Goal: Task Accomplishment & Management: Manage account settings

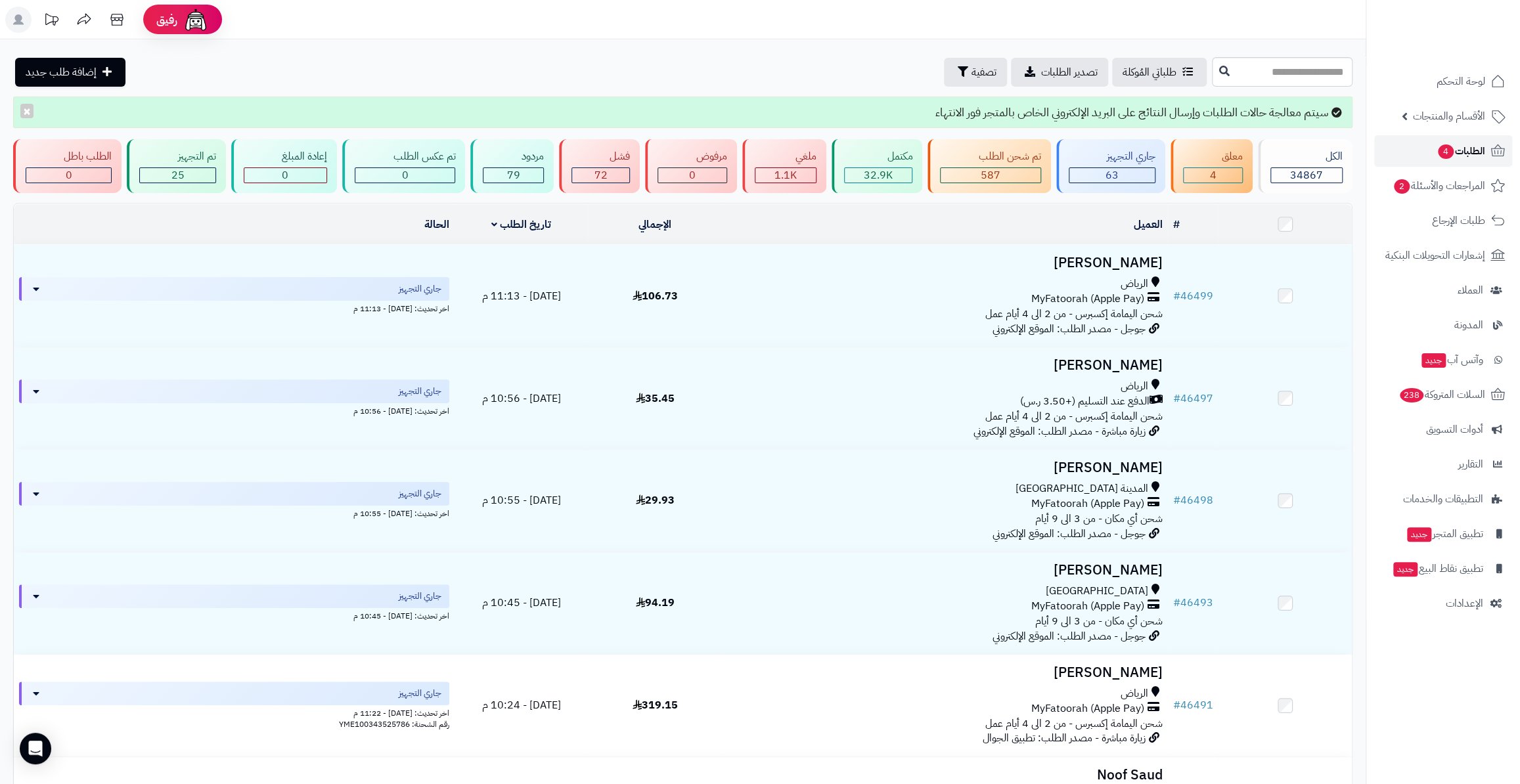
click at [1479, 152] on span "الطلبات 4" at bounding box center [1461, 151] width 49 height 18
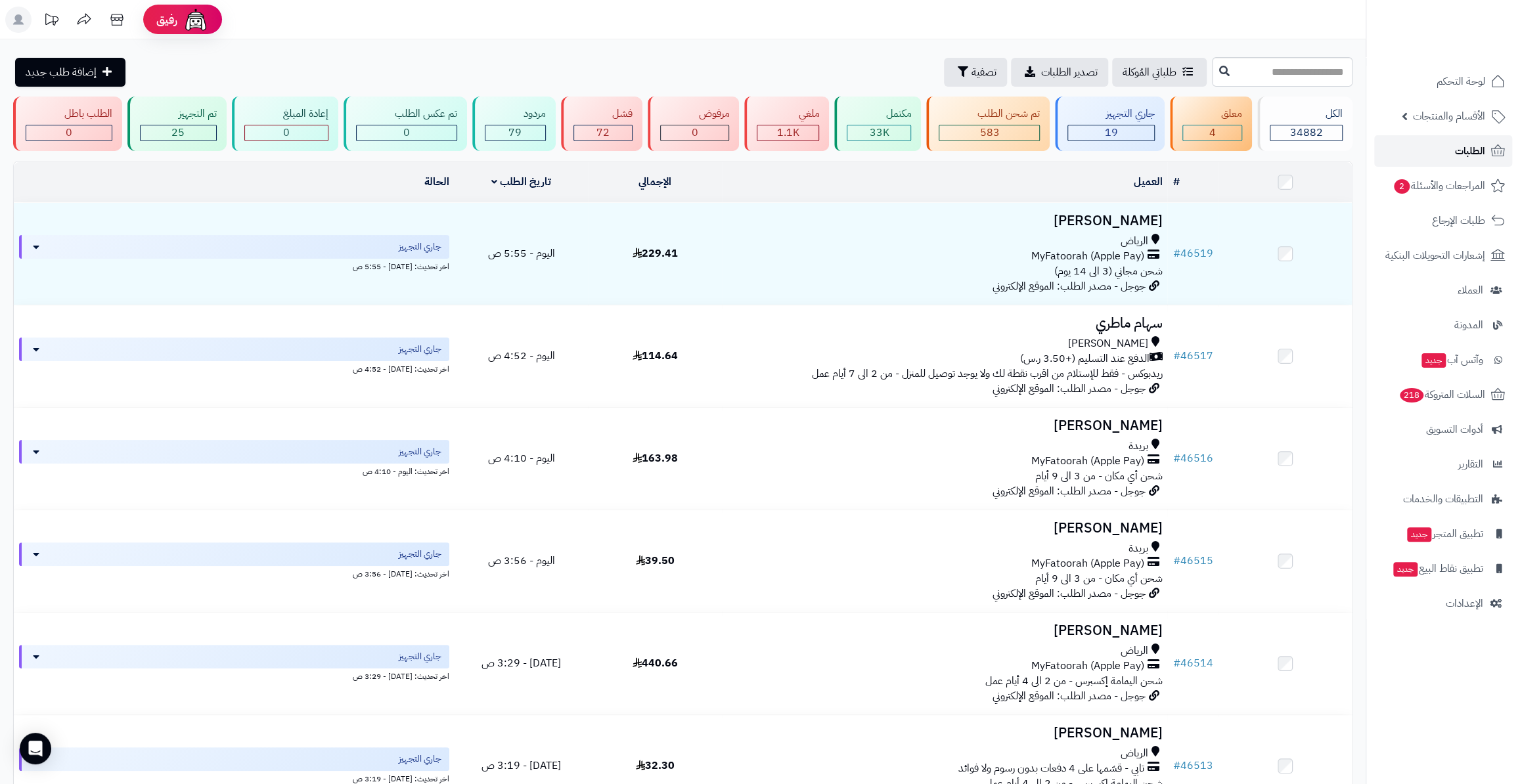
click at [1402, 146] on link "الطلبات" at bounding box center [1443, 151] width 138 height 32
click at [1262, 58] on input "text" at bounding box center [1282, 72] width 141 height 30
click at [1269, 70] on input "text" at bounding box center [1282, 72] width 141 height 30
type input "*****"
click at [1215, 72] on button at bounding box center [1225, 70] width 20 height 25
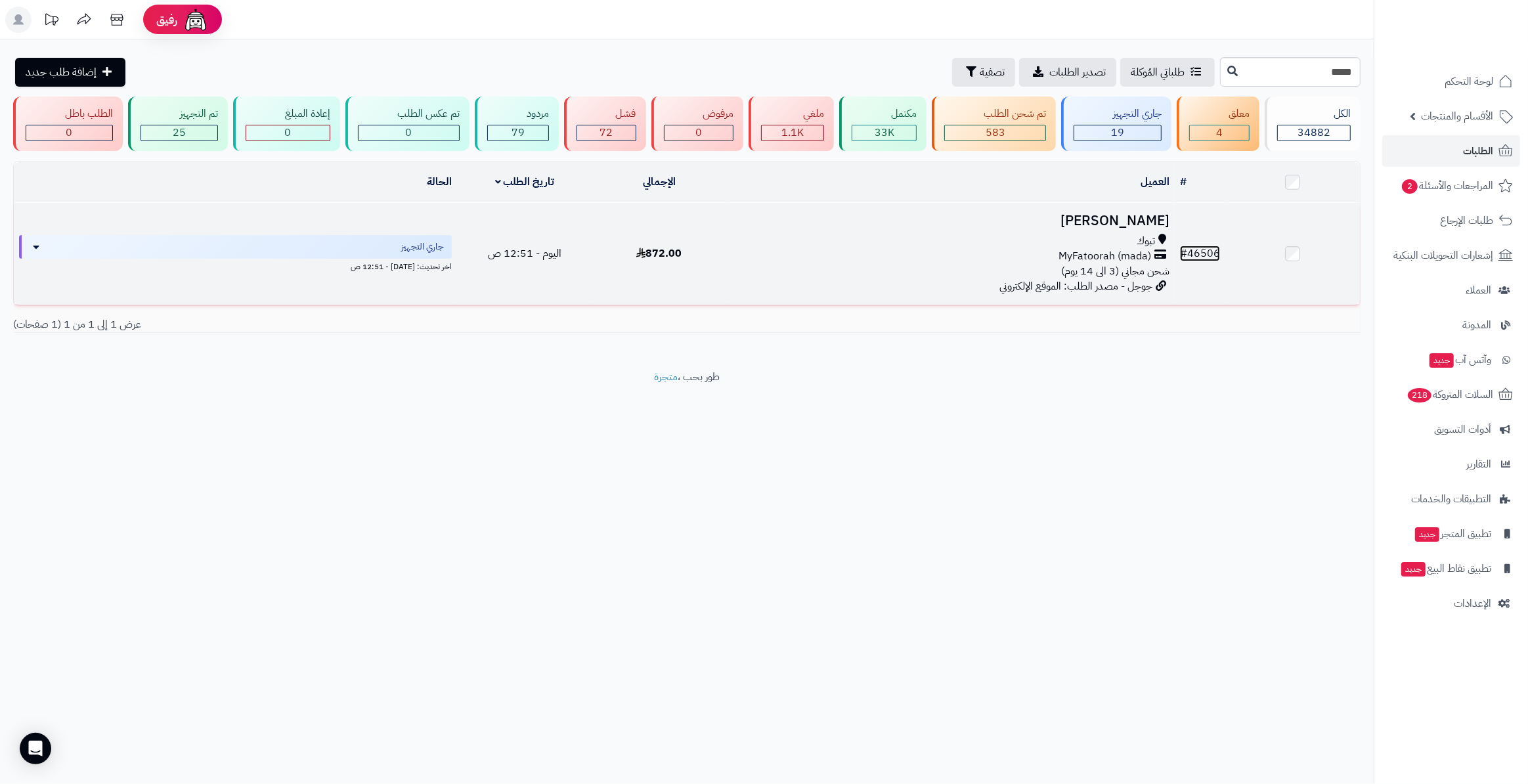
click at [1218, 254] on link "# 46506" at bounding box center [1200, 254] width 40 height 16
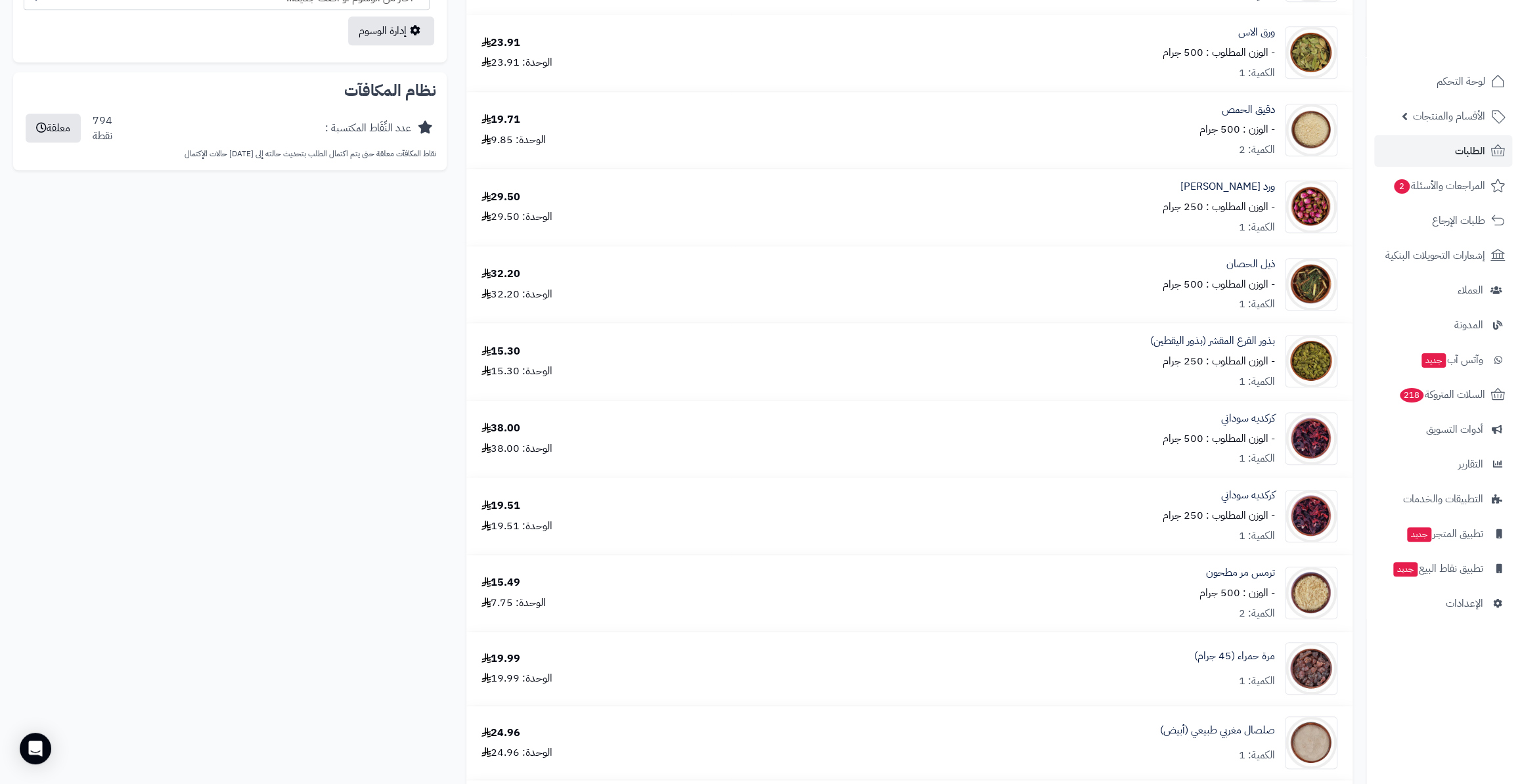
scroll to position [561, 0]
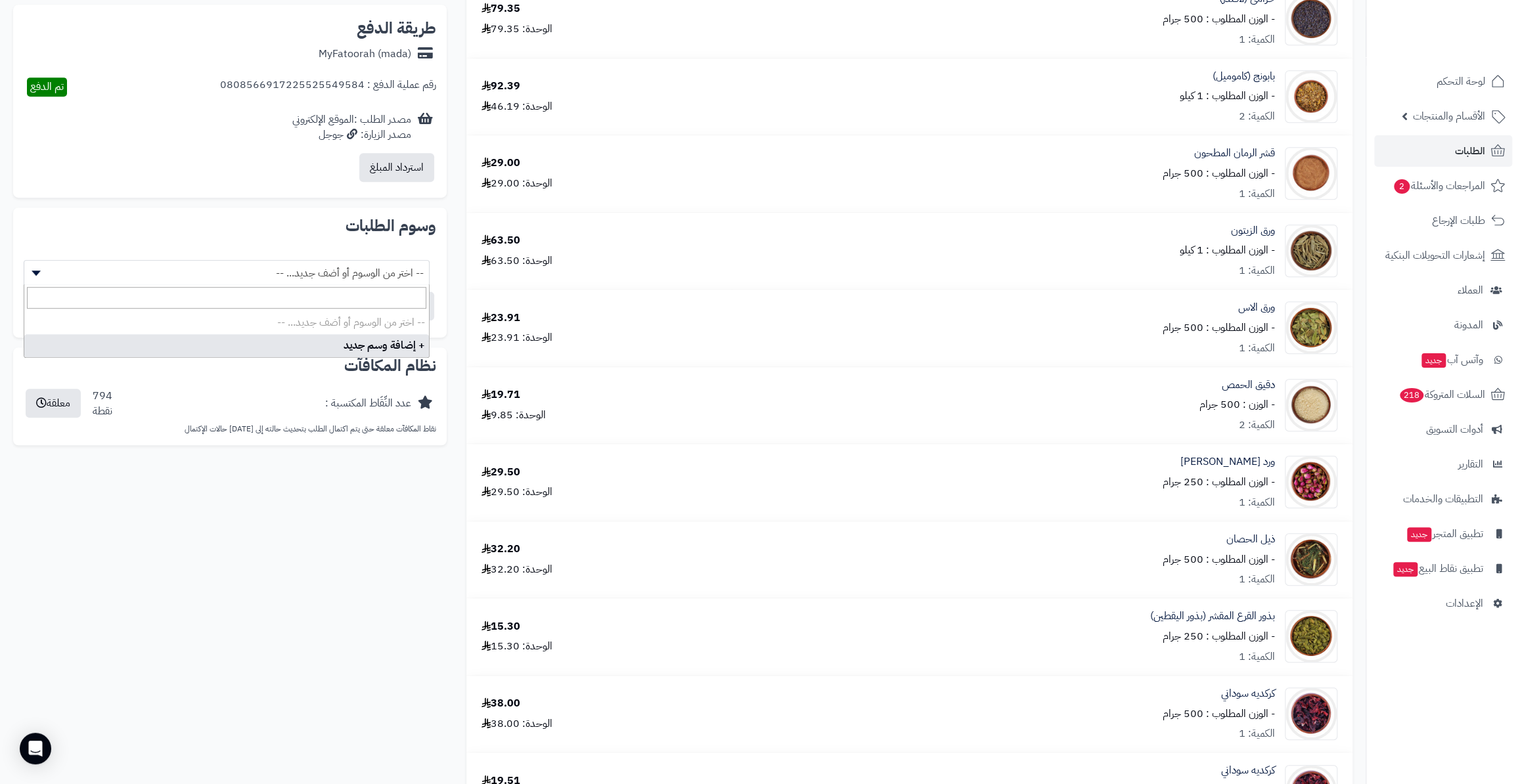
click at [377, 282] on span "-- اختر من الوسوم أو أضف جديد... --" at bounding box center [226, 273] width 405 height 25
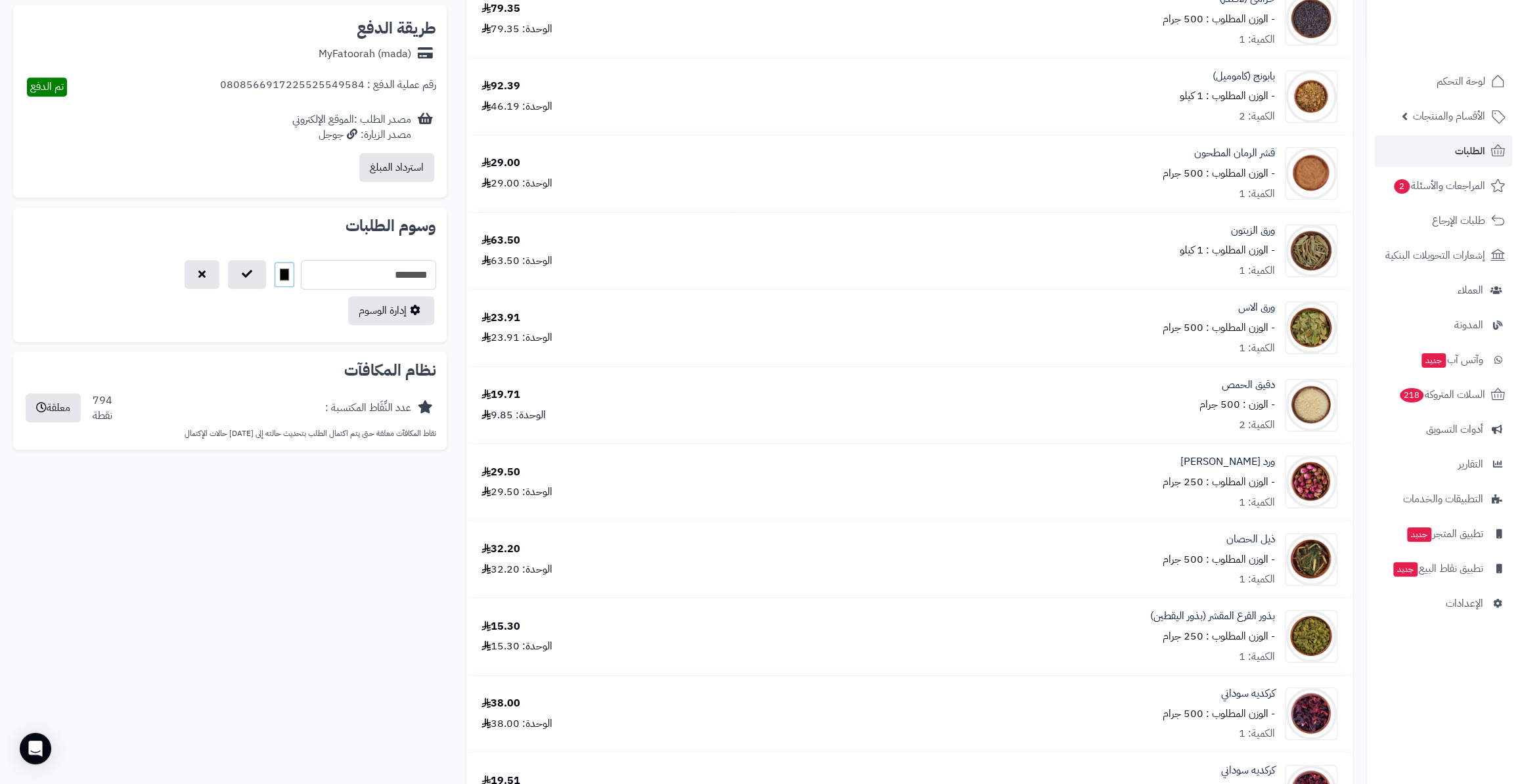
type input "********"
click at [275, 272] on input "*******" at bounding box center [285, 274] width 20 height 25
type input "*******"
drag, startPoint x: 150, startPoint y: 388, endPoint x: 152, endPoint y: 377, distance: 10.7
click at [150, 388] on div "عدد النِّقَاط المكتسبة : 794 نقطة معلقة" at bounding box center [230, 408] width 413 height 41
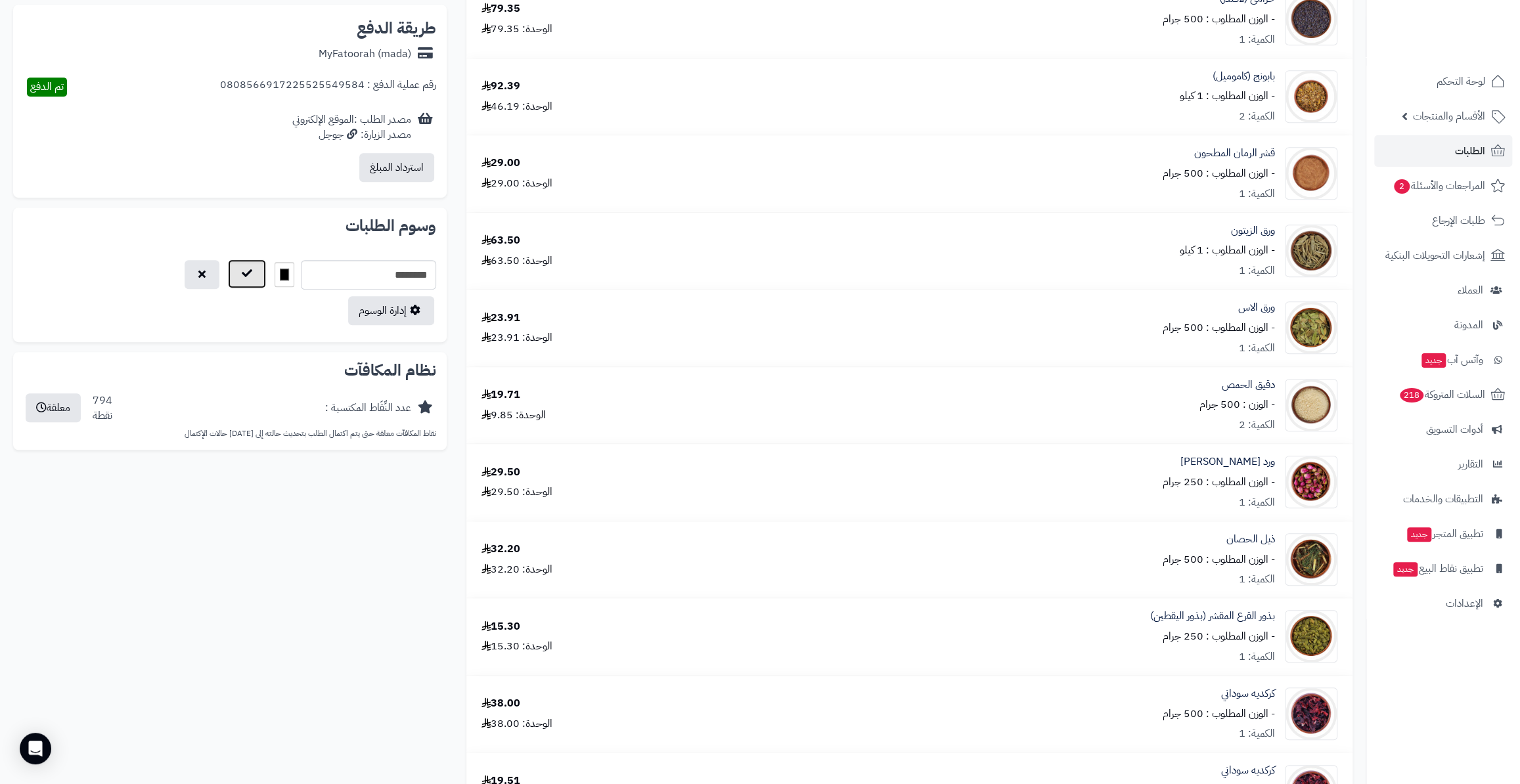
click at [228, 279] on button "button" at bounding box center [247, 273] width 38 height 29
select select
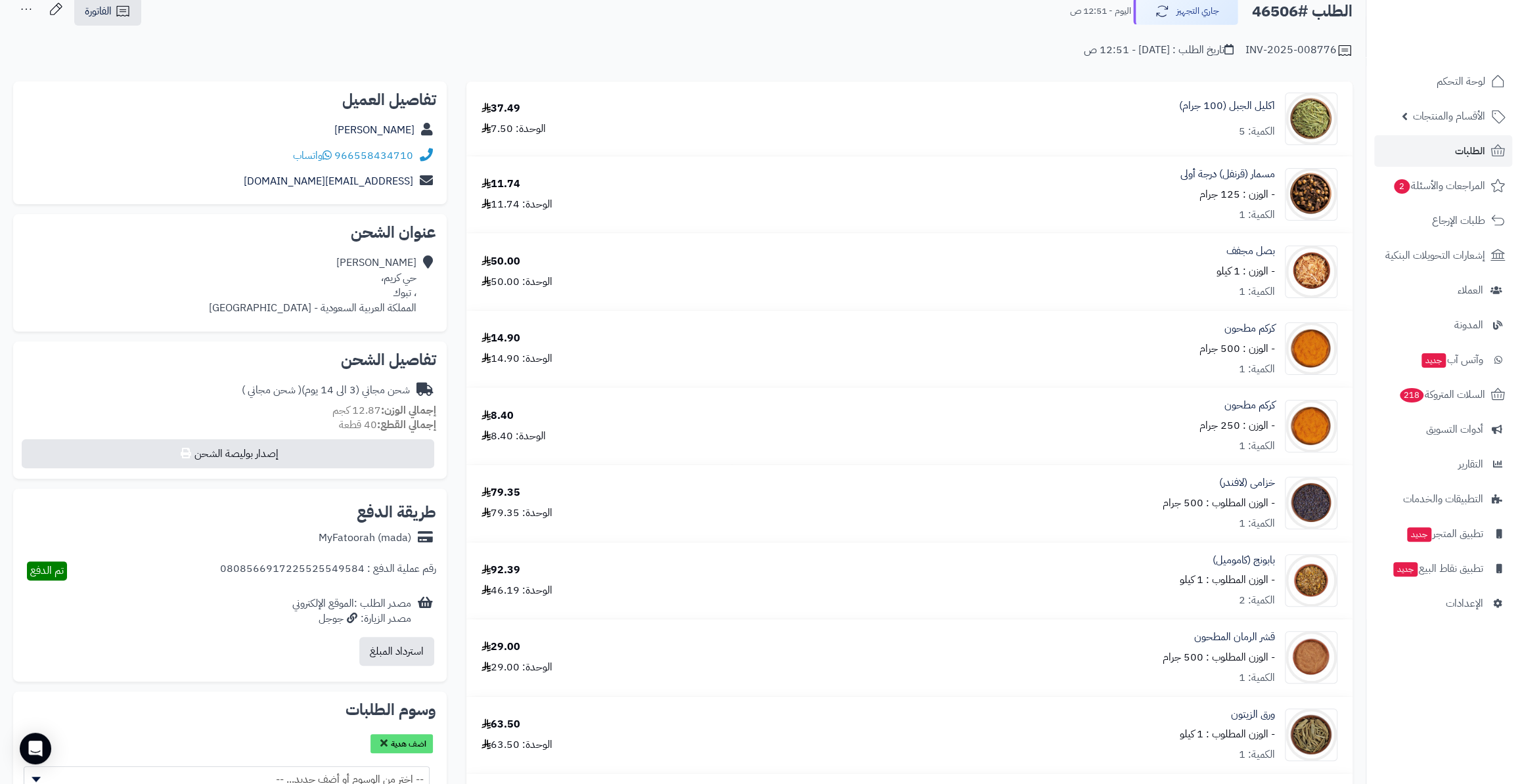
scroll to position [298, 0]
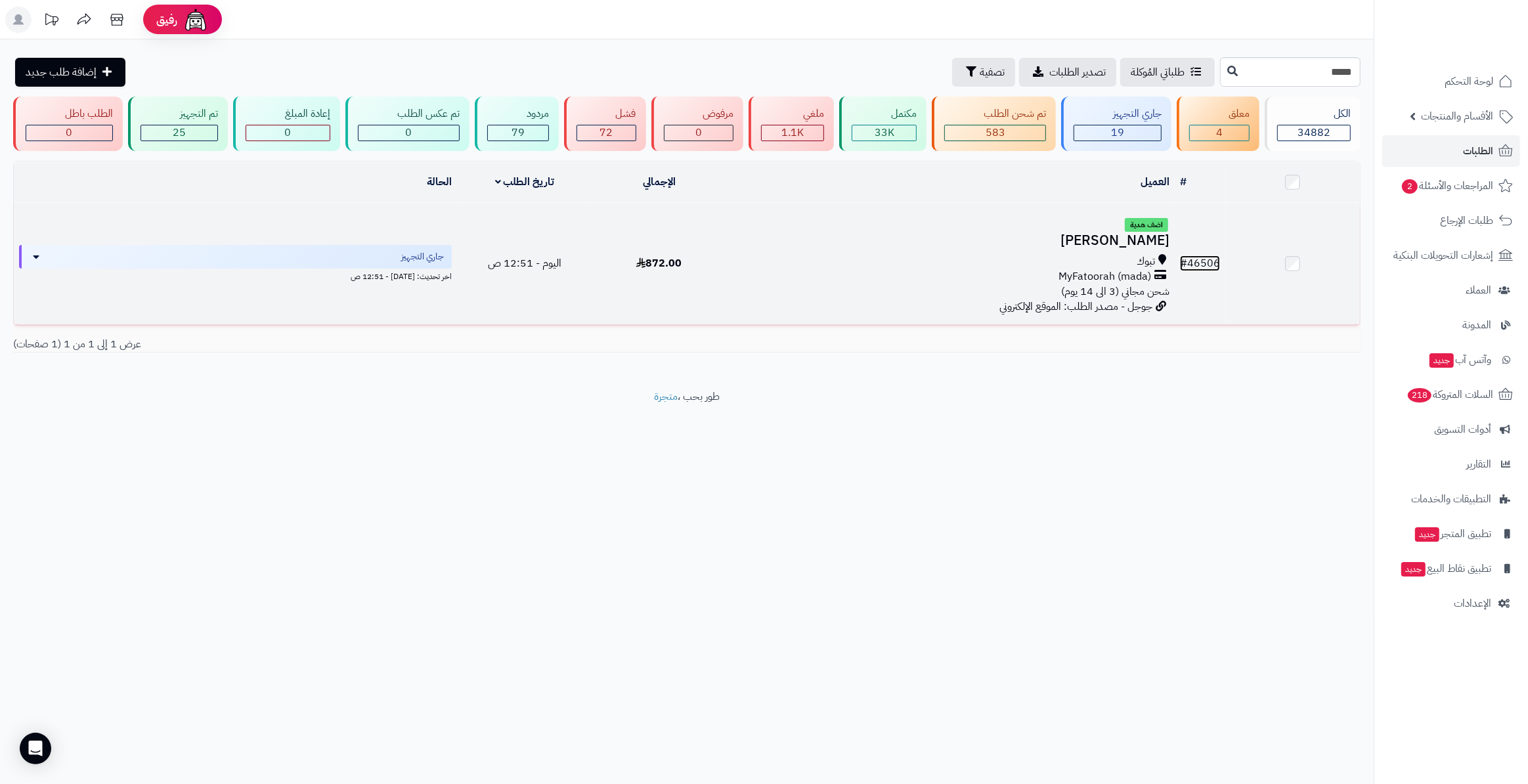
click at [1209, 258] on link "# 46506" at bounding box center [1200, 264] width 40 height 16
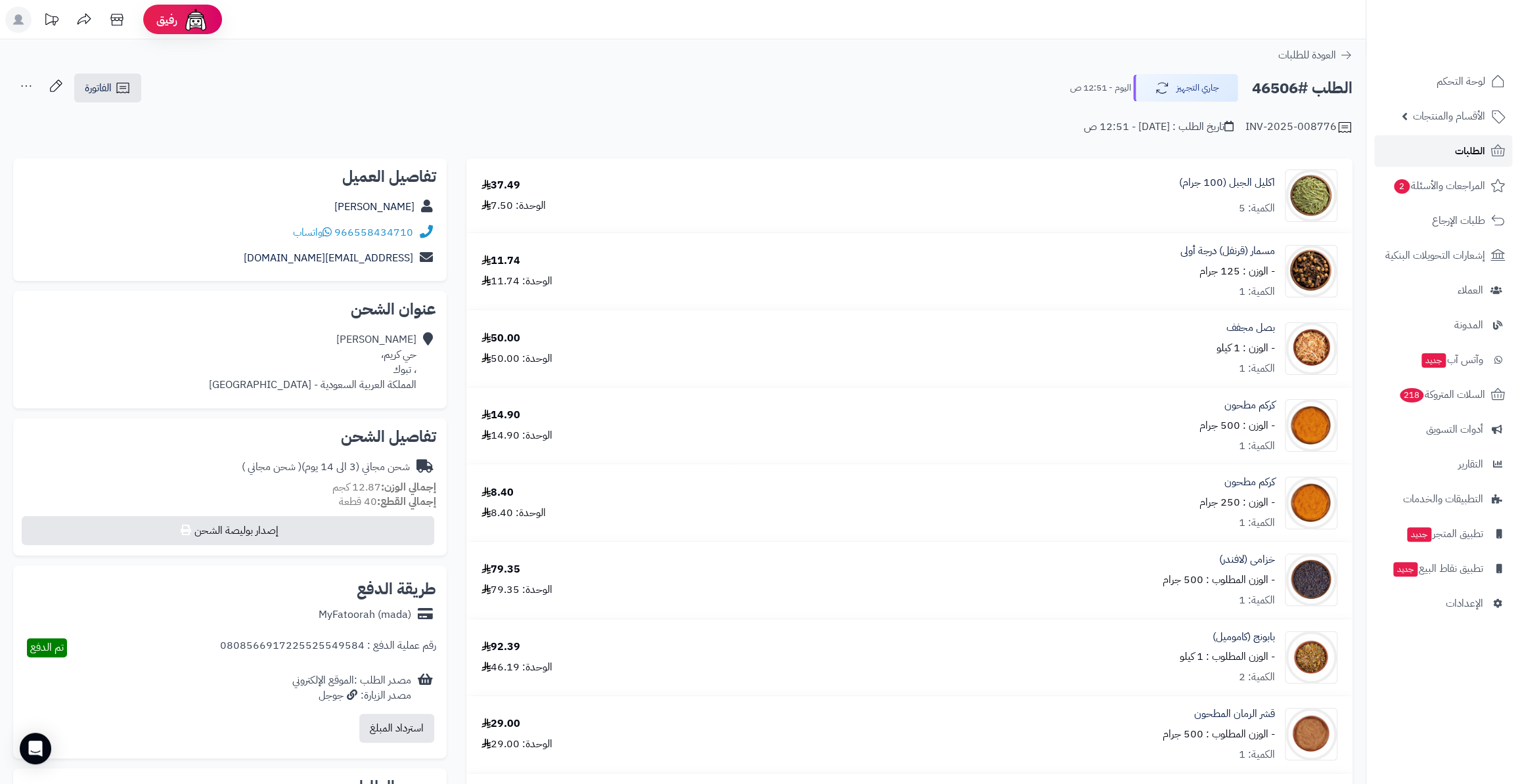
click at [1460, 137] on link "الطلبات" at bounding box center [1443, 151] width 138 height 32
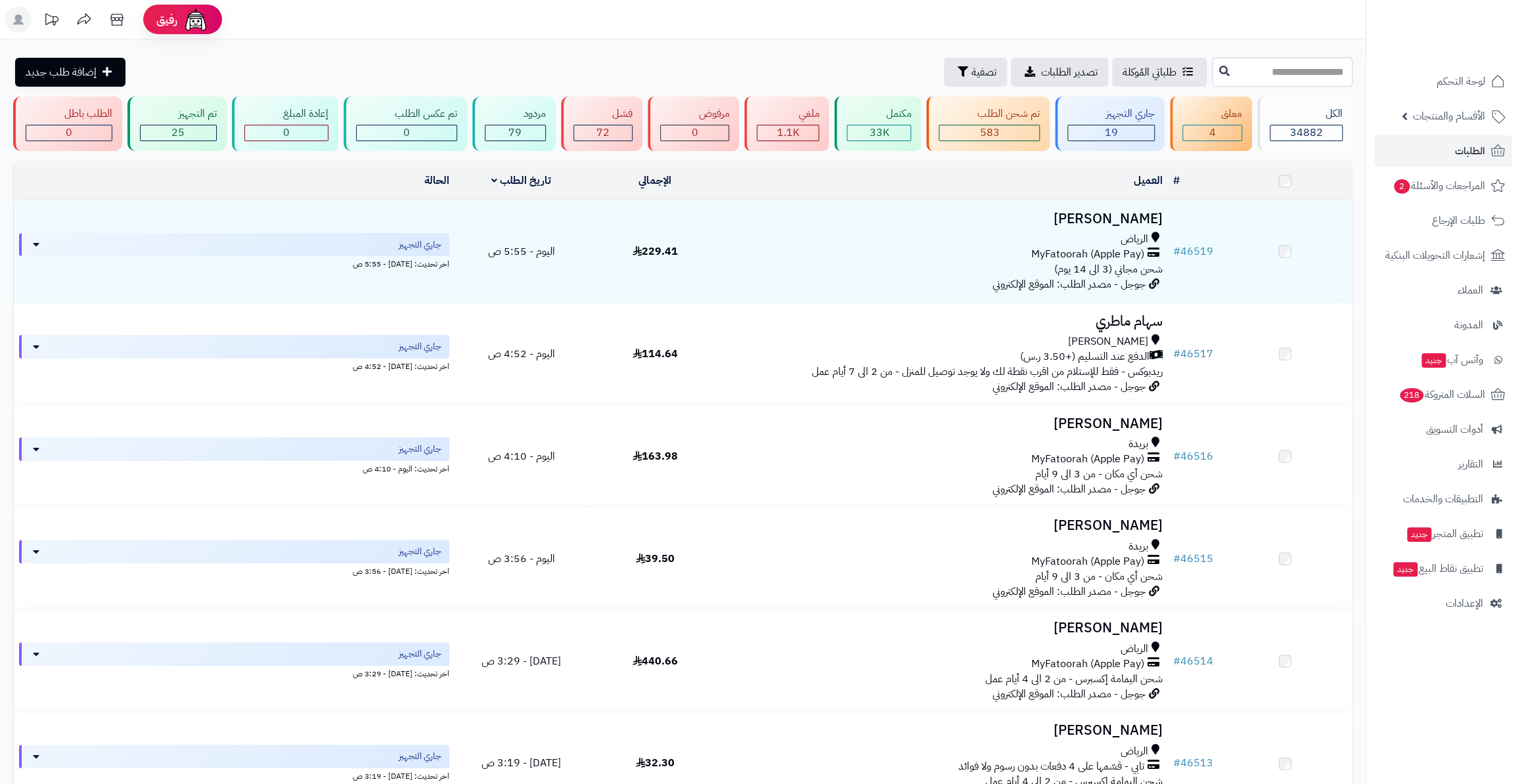
click at [1260, 72] on input "text" at bounding box center [1282, 72] width 141 height 30
paste input "*****"
type input "*****"
click at [1219, 69] on icon at bounding box center [1224, 70] width 11 height 11
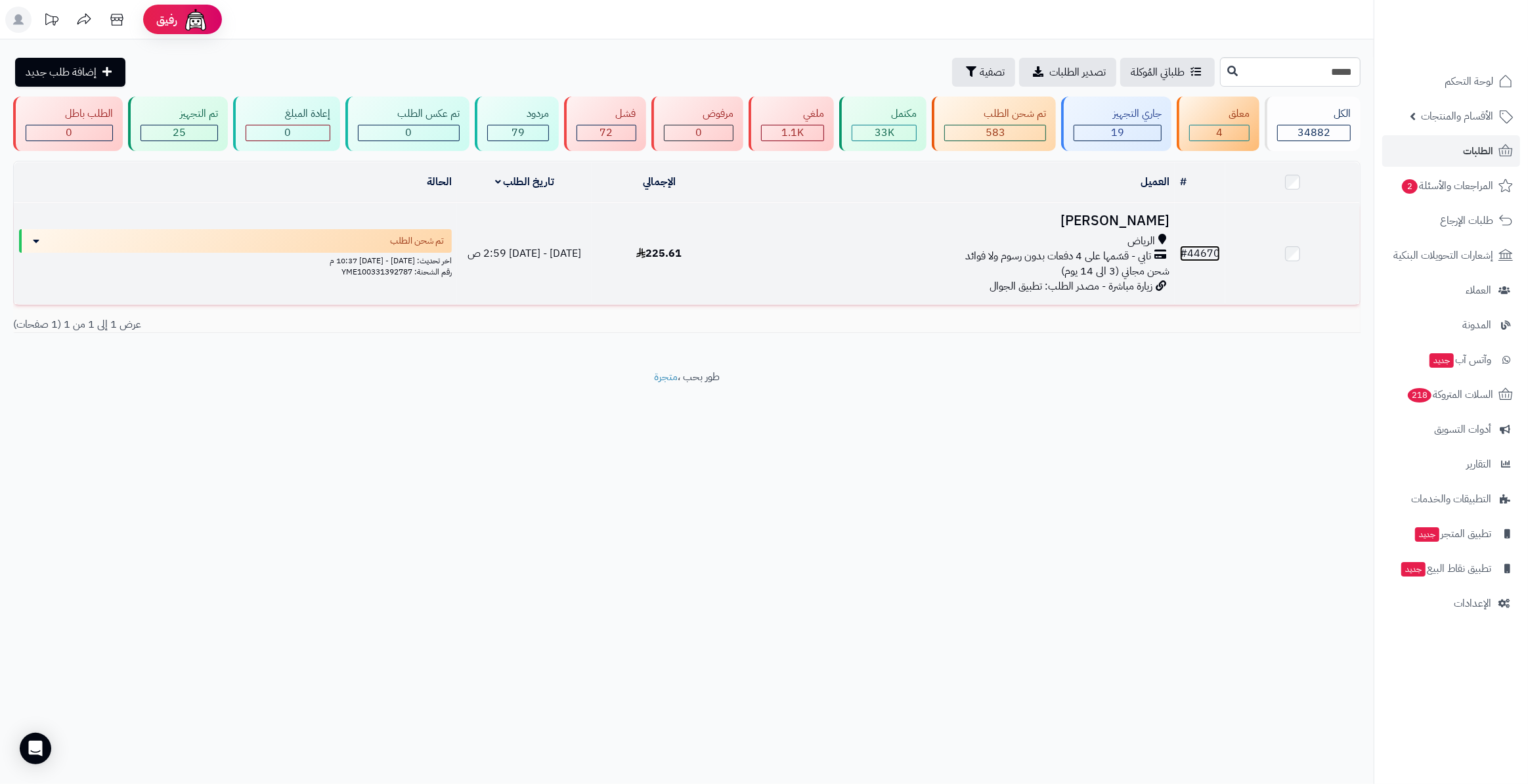
click at [1199, 257] on link "# 44670" at bounding box center [1200, 254] width 40 height 16
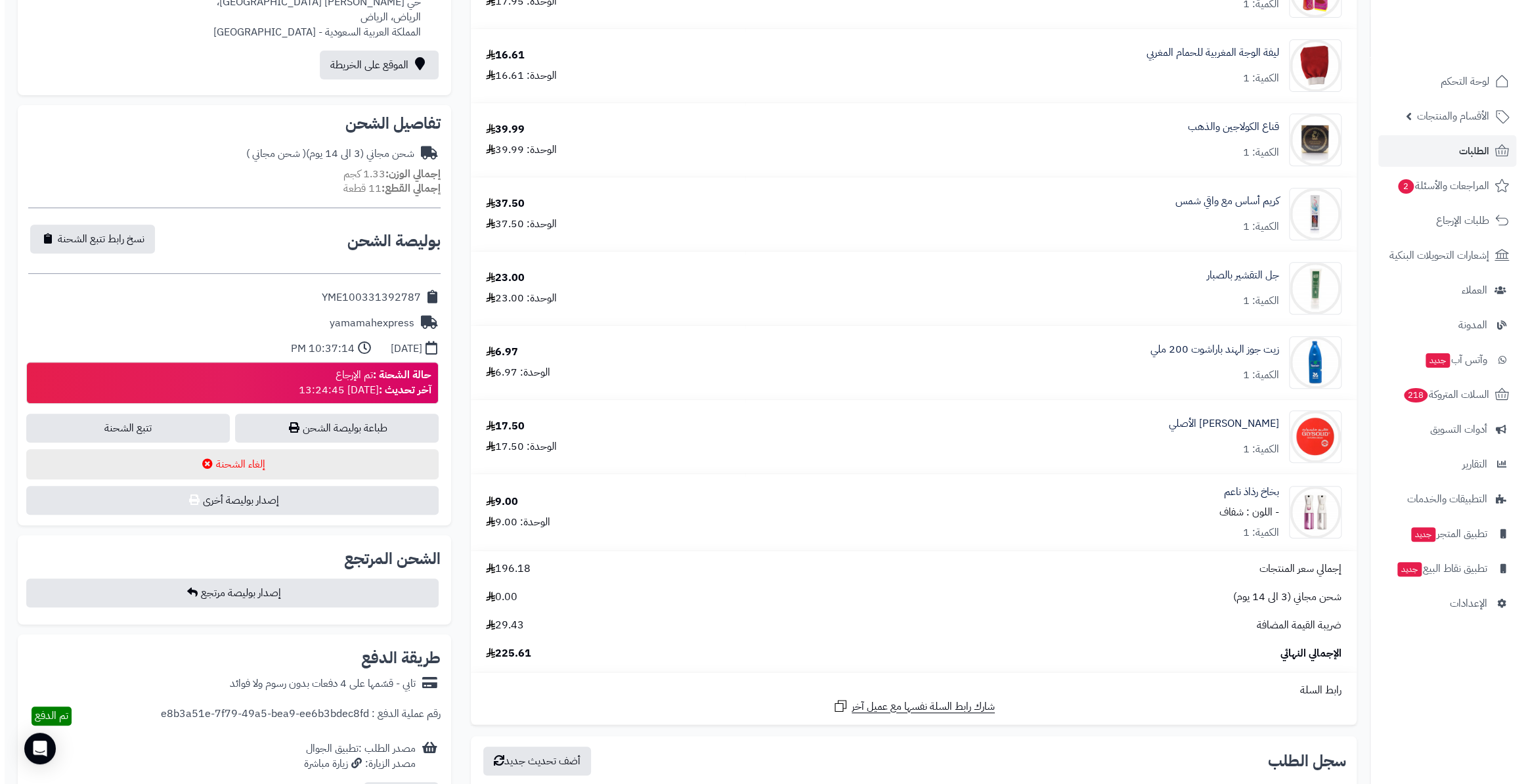
scroll to position [478, 0]
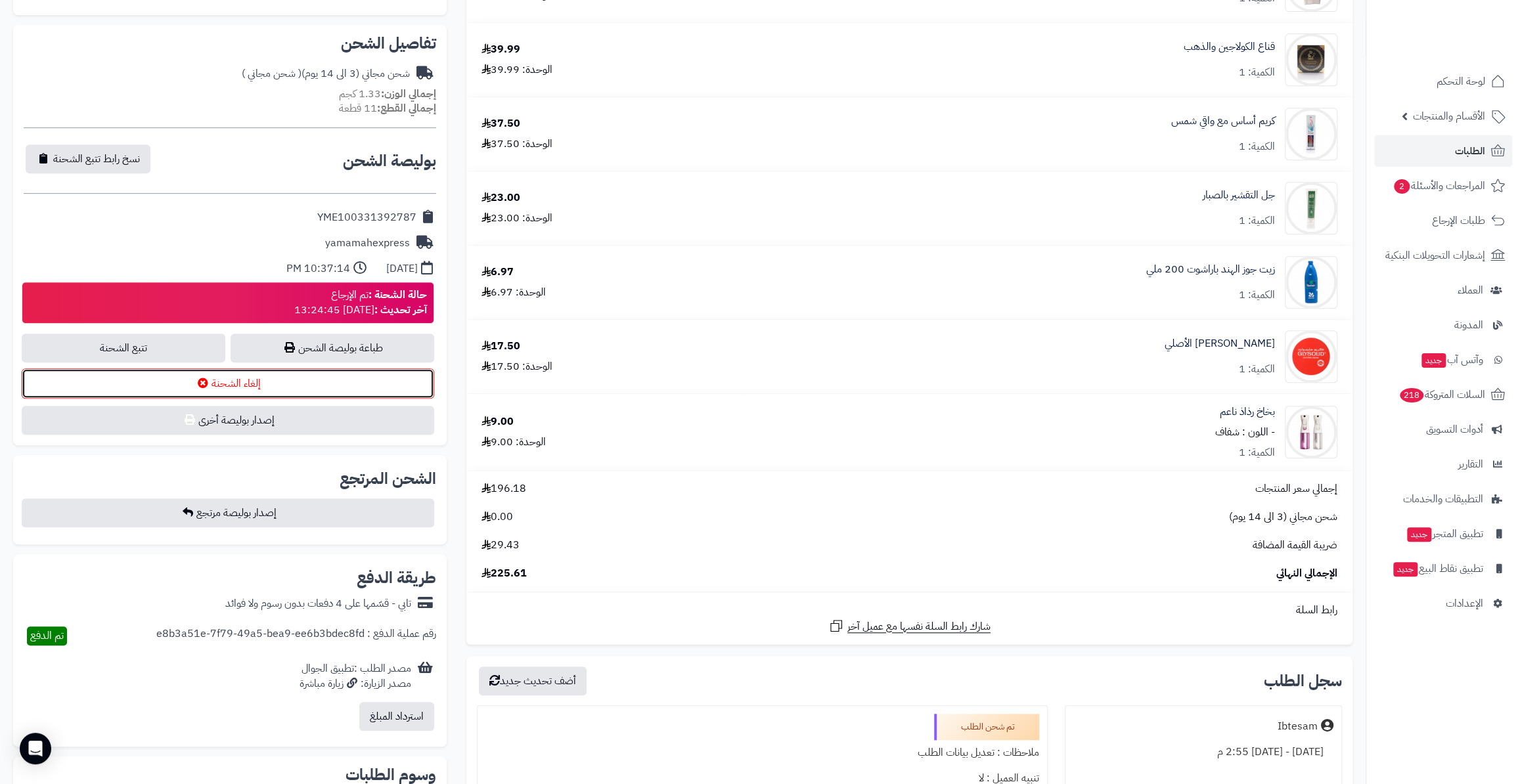
click at [229, 384] on button "إلغاء الشحنة" at bounding box center [228, 383] width 413 height 30
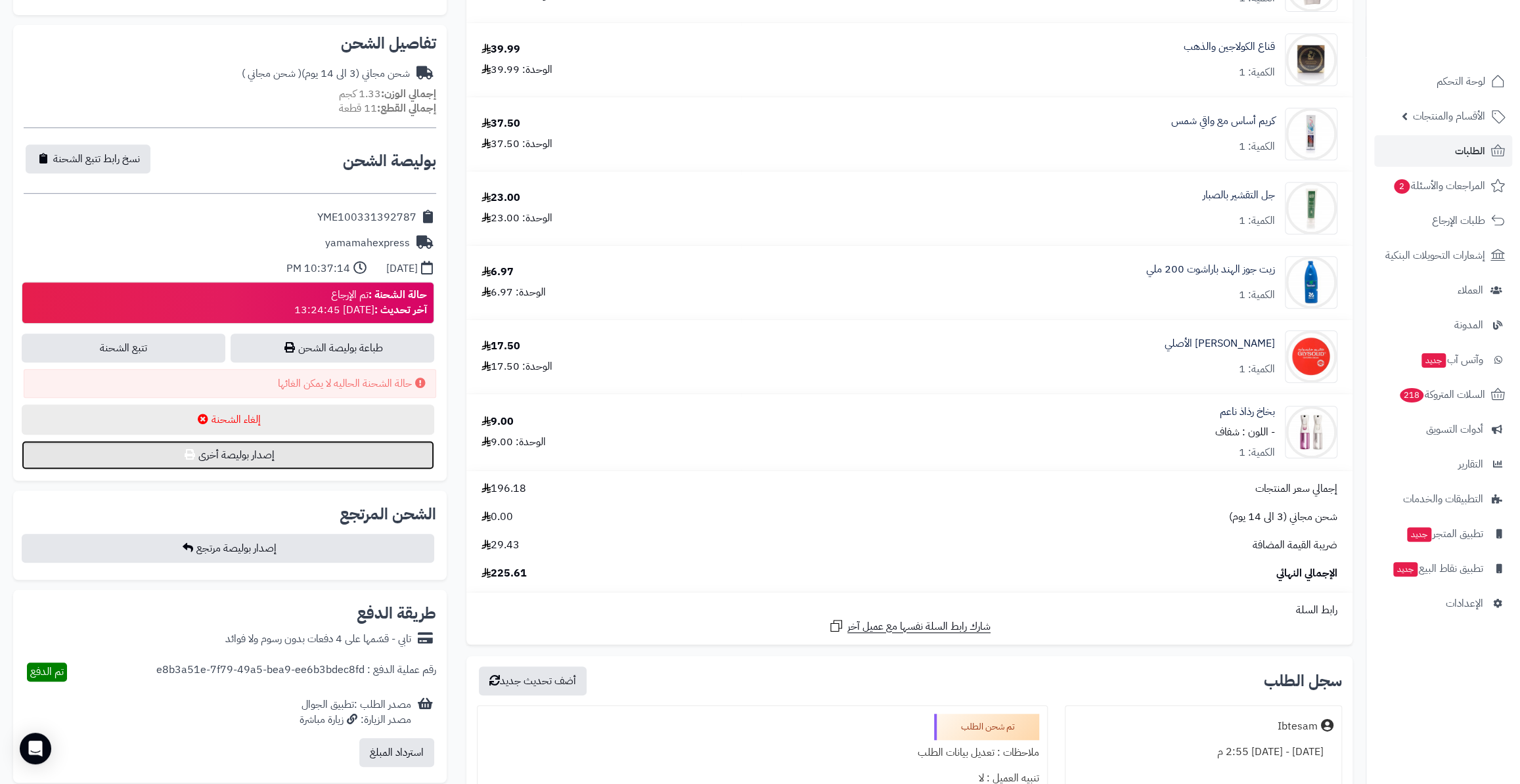
click at [258, 460] on button "إصدار بوليصة أخرى" at bounding box center [228, 455] width 413 height 29
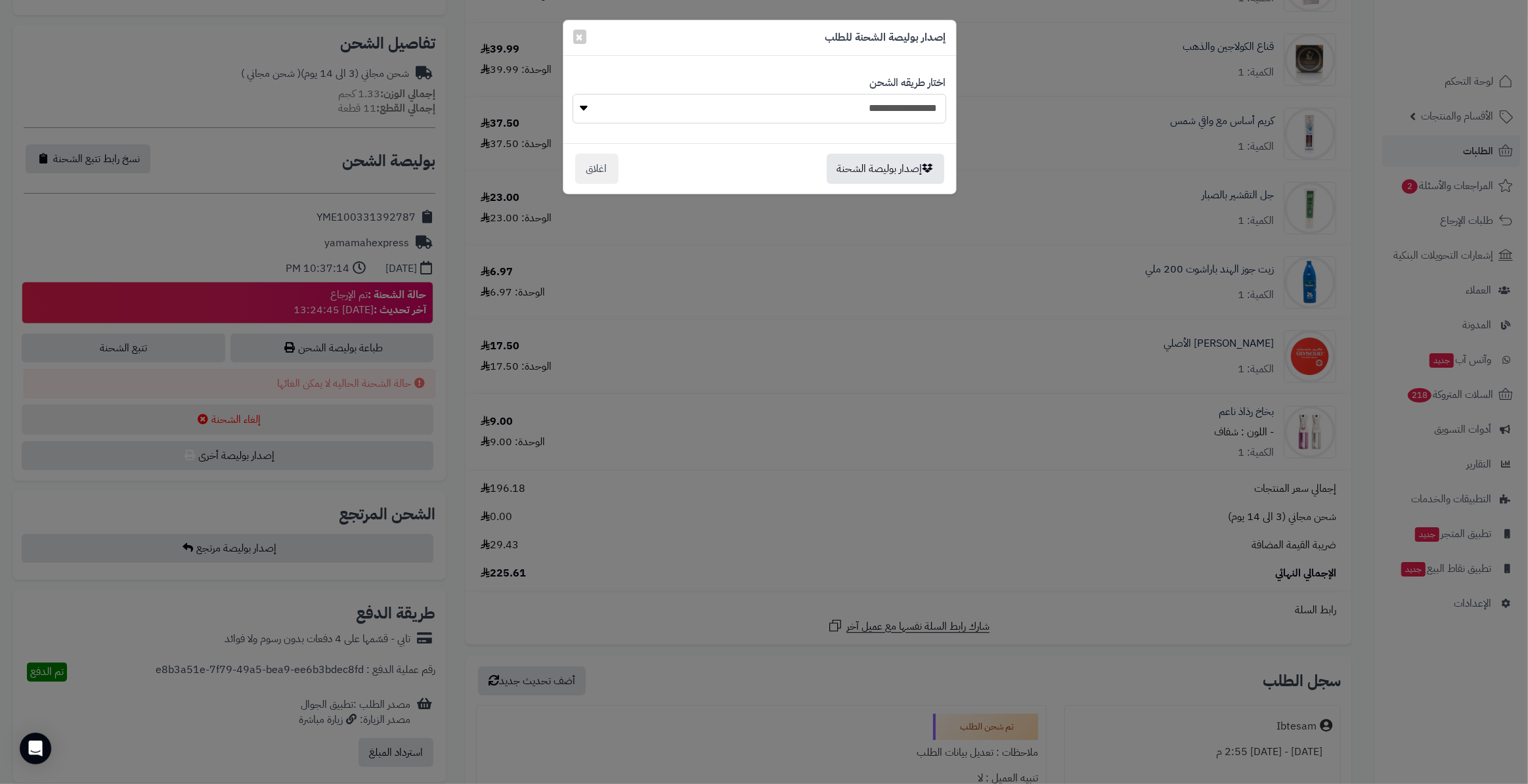
click at [799, 109] on select "**********" at bounding box center [759, 109] width 373 height 30
select select "*******"
click at [573, 94] on select "**********" at bounding box center [759, 109] width 373 height 30
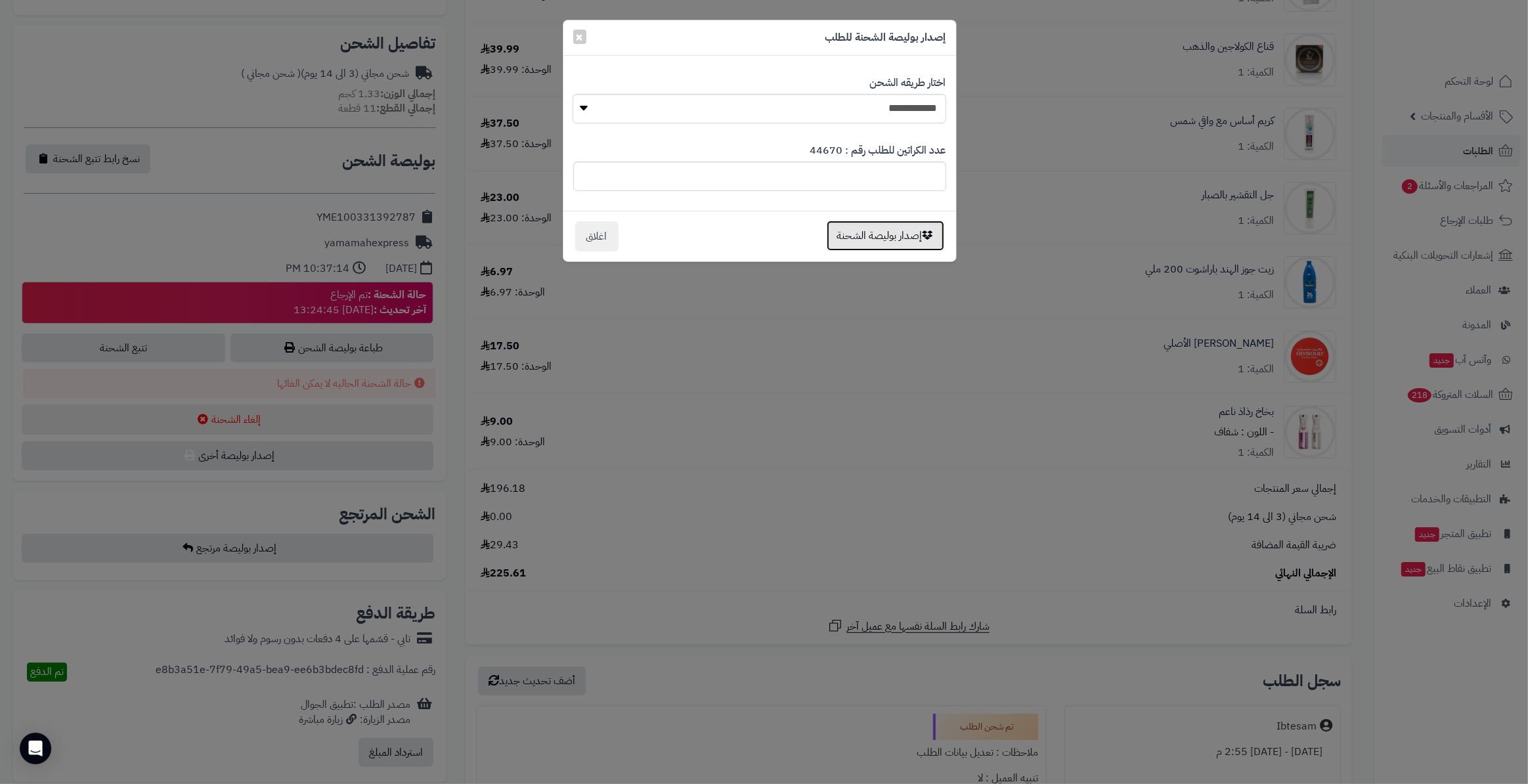
click at [880, 223] on button "إصدار بوليصة الشحنة" at bounding box center [886, 236] width 118 height 30
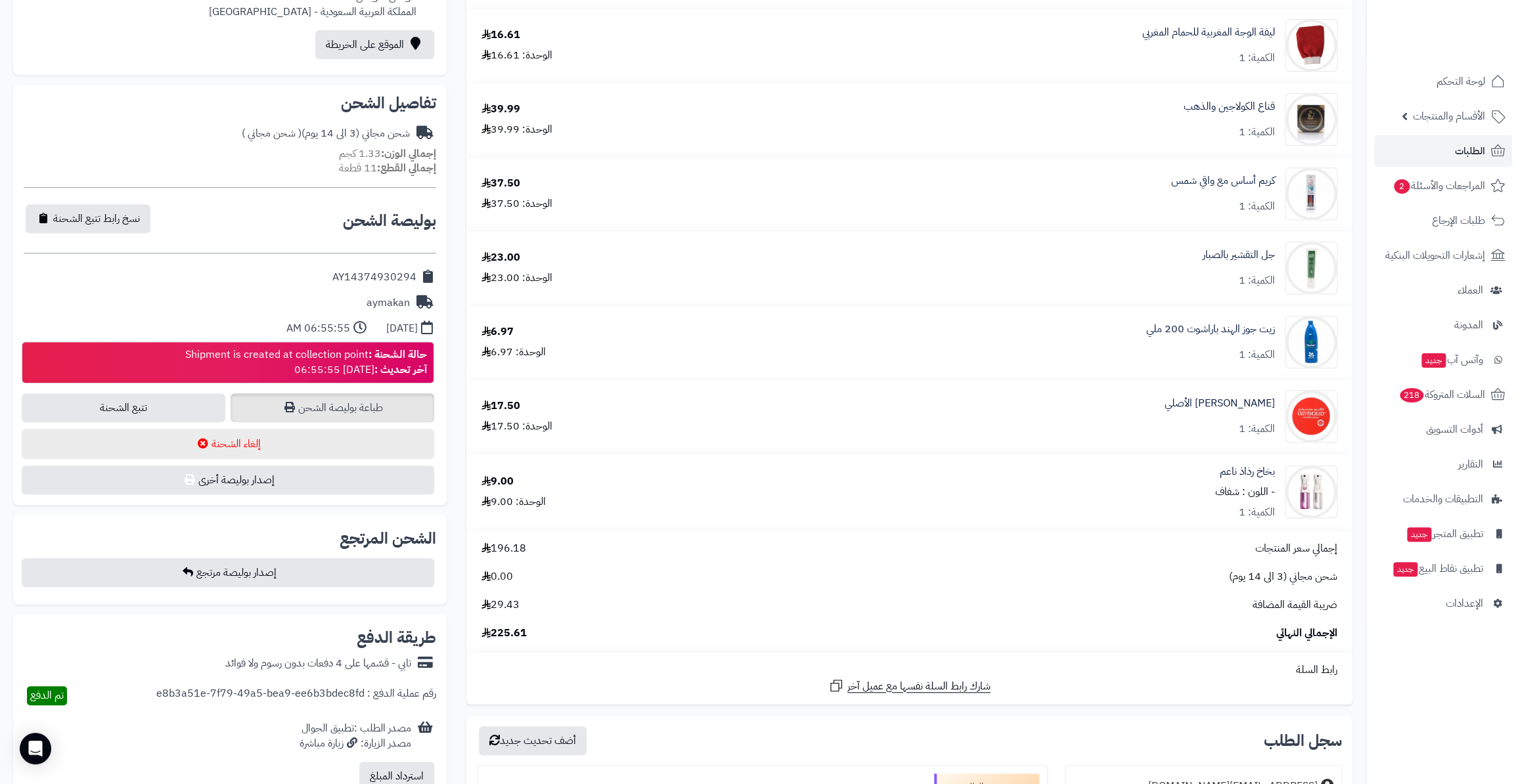
scroll to position [358, 0]
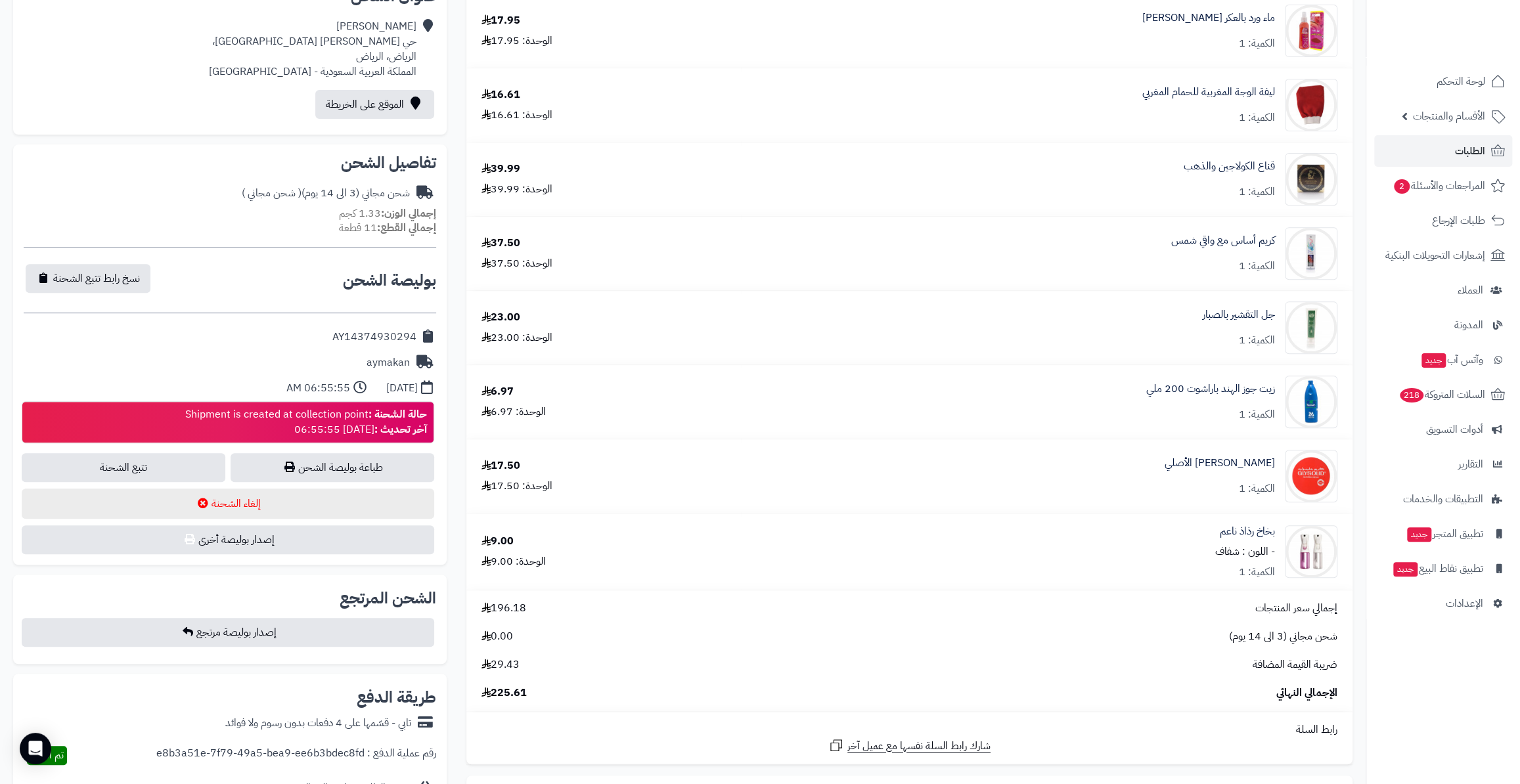
drag, startPoint x: 333, startPoint y: 339, endPoint x: 414, endPoint y: 339, distance: 80.8
click at [414, 339] on div "AY14374930294" at bounding box center [230, 337] width 413 height 26
copy div "AY14374930294"
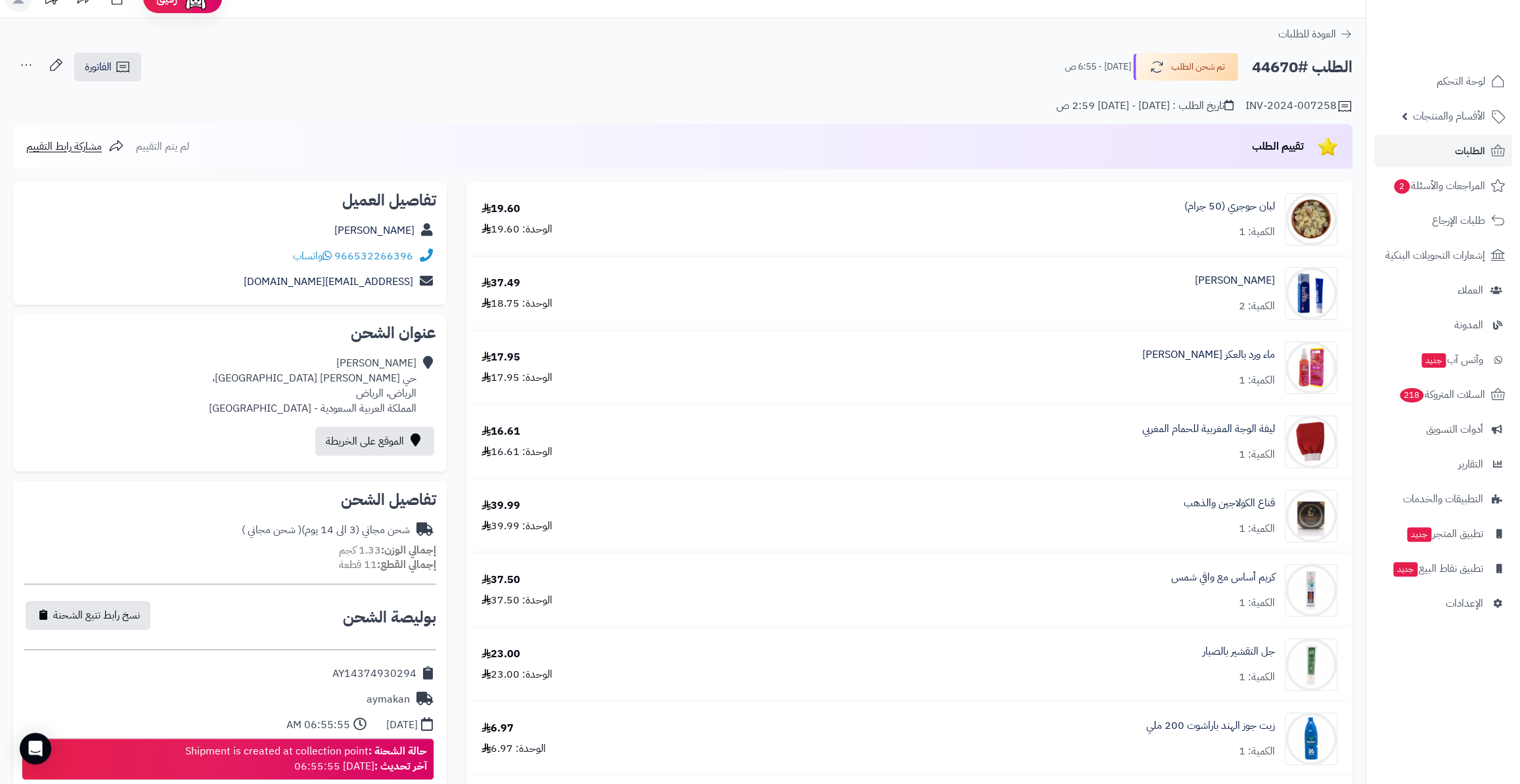
scroll to position [0, 0]
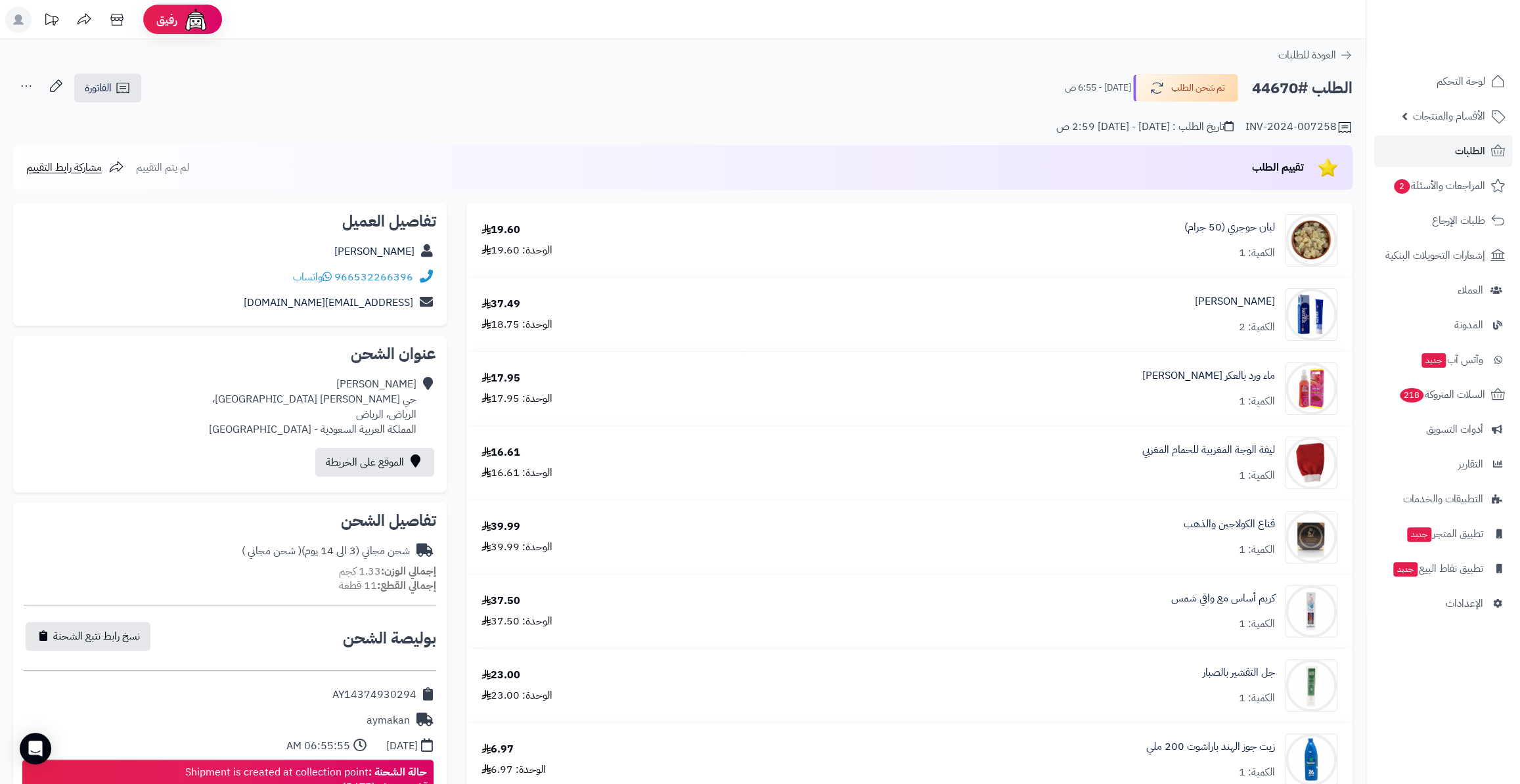
drag, startPoint x: 1254, startPoint y: 92, endPoint x: 1295, endPoint y: 93, distance: 41.4
click at [1295, 93] on h2 "الطلب #44670" at bounding box center [1302, 88] width 100 height 27
copy h2 "44670"
drag, startPoint x: 334, startPoint y: 692, endPoint x: 405, endPoint y: 694, distance: 71.0
click at [414, 702] on div "AY14374930294" at bounding box center [374, 695] width 84 height 15
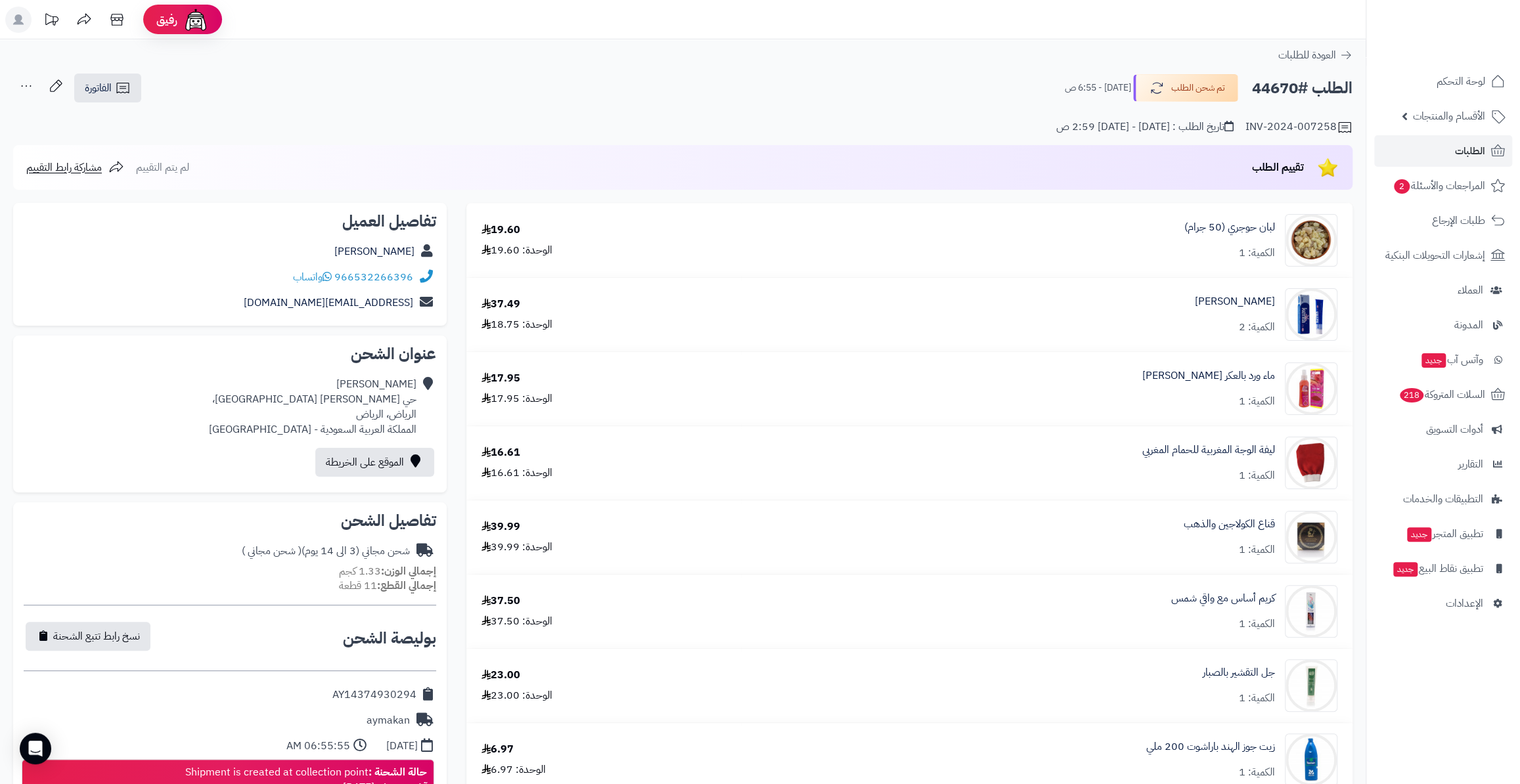
copy div "AY14374930294"
click at [1430, 161] on link "الطلبات" at bounding box center [1443, 151] width 138 height 32
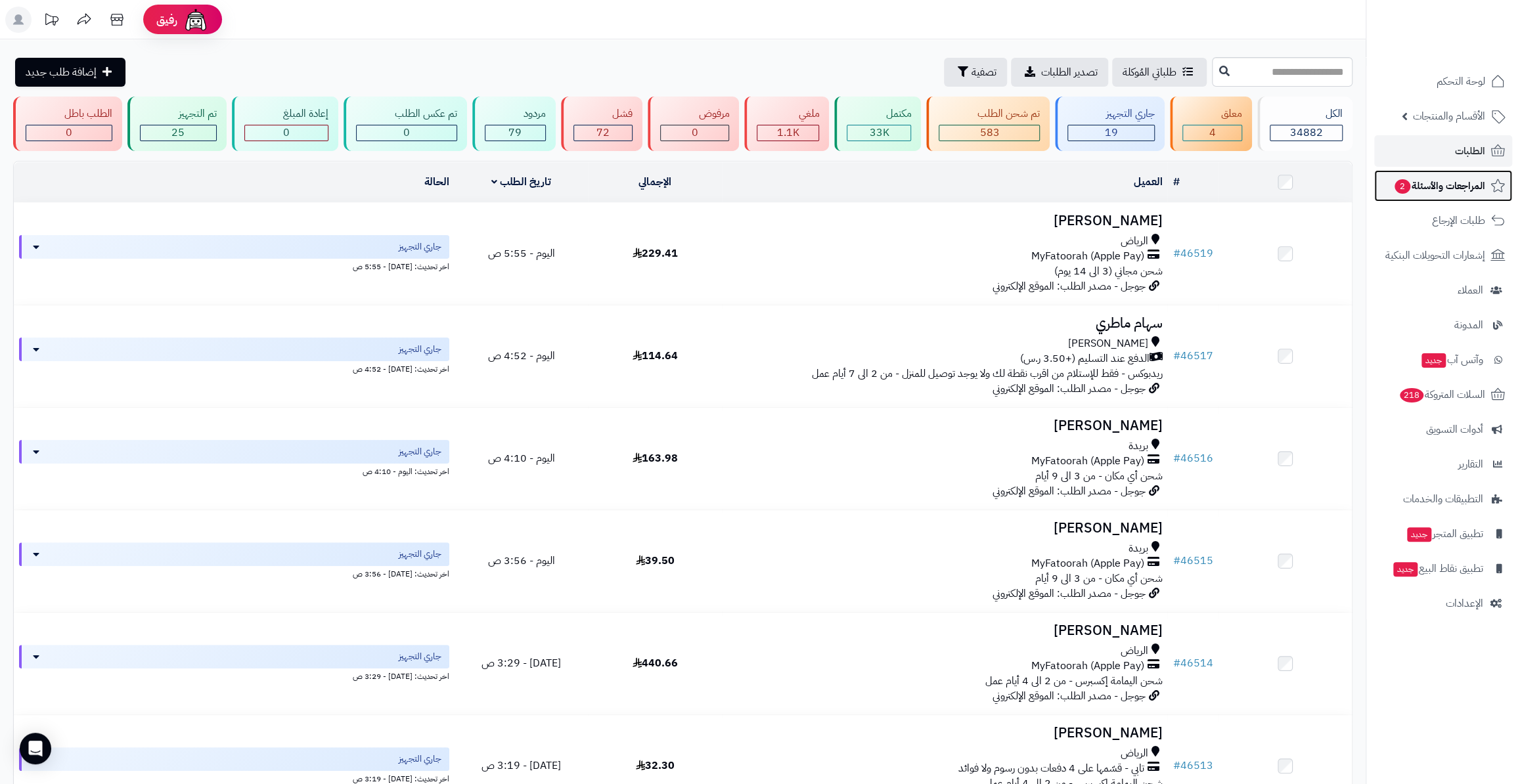
click at [1429, 189] on span "المراجعات والأسئلة 2" at bounding box center [1439, 186] width 92 height 18
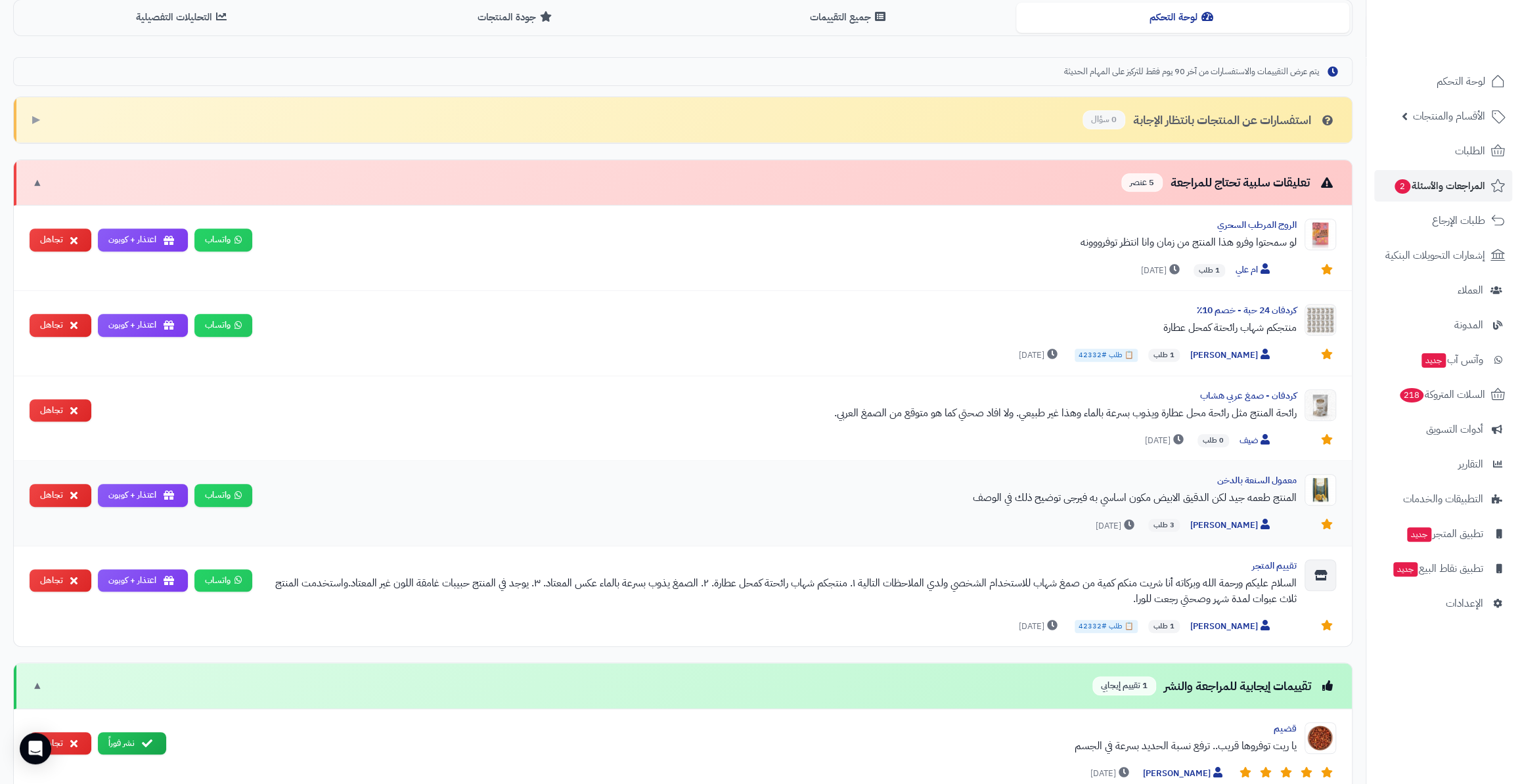
scroll to position [298, 0]
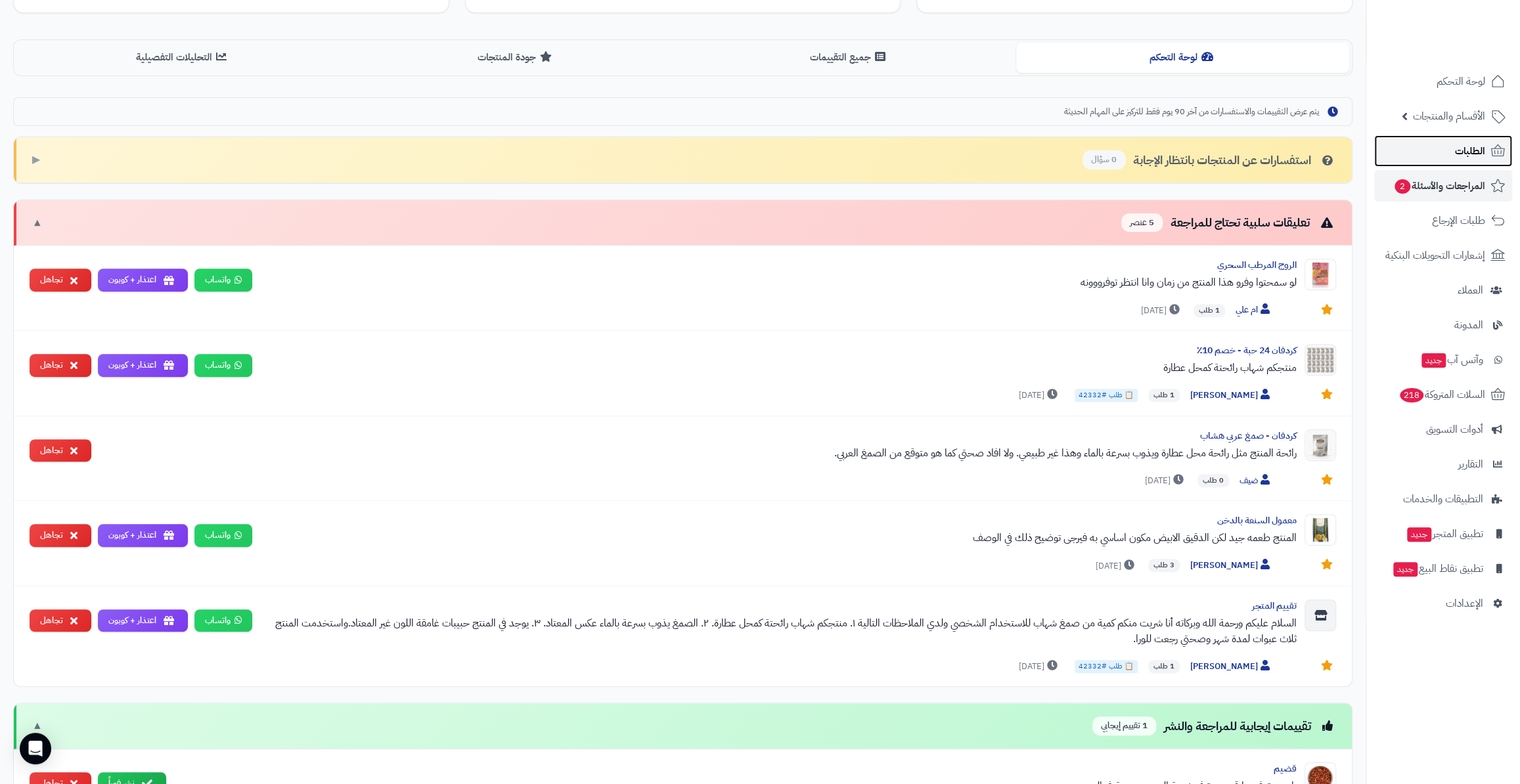
click at [1429, 157] on link "الطلبات" at bounding box center [1443, 151] width 138 height 32
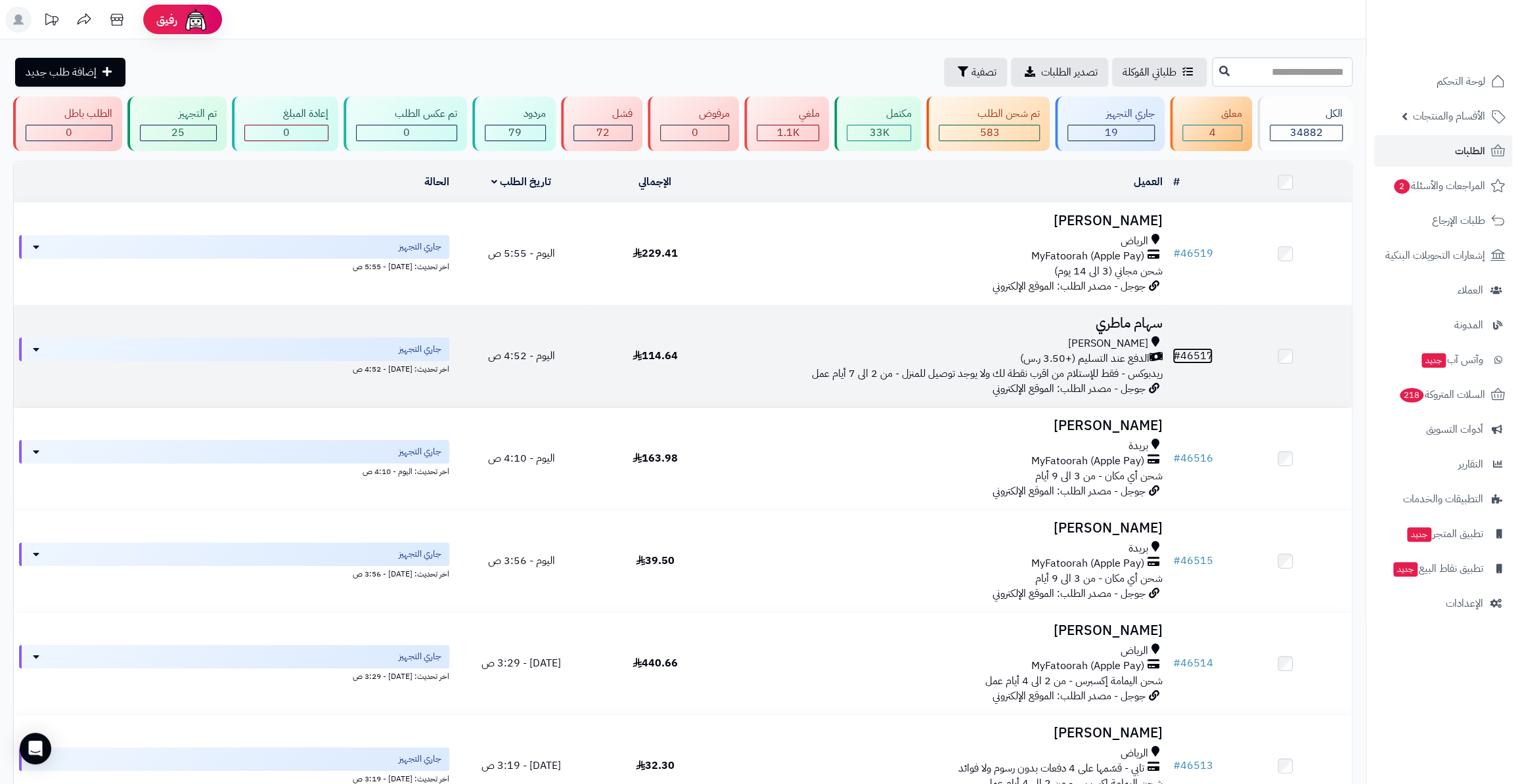
click at [1211, 355] on link "# 46517" at bounding box center [1192, 356] width 40 height 16
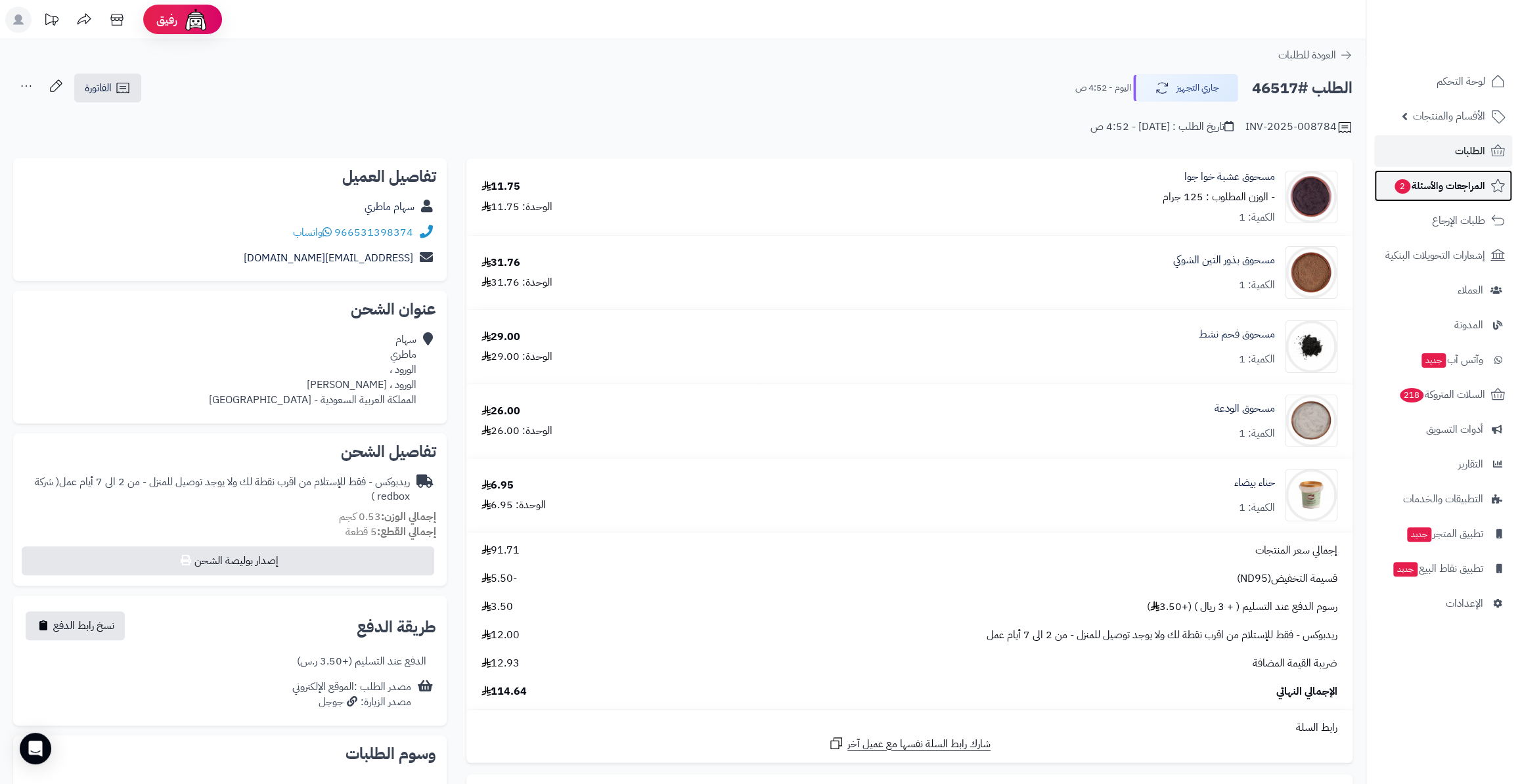
click at [1461, 184] on span "المراجعات والأسئلة 2" at bounding box center [1439, 186] width 92 height 18
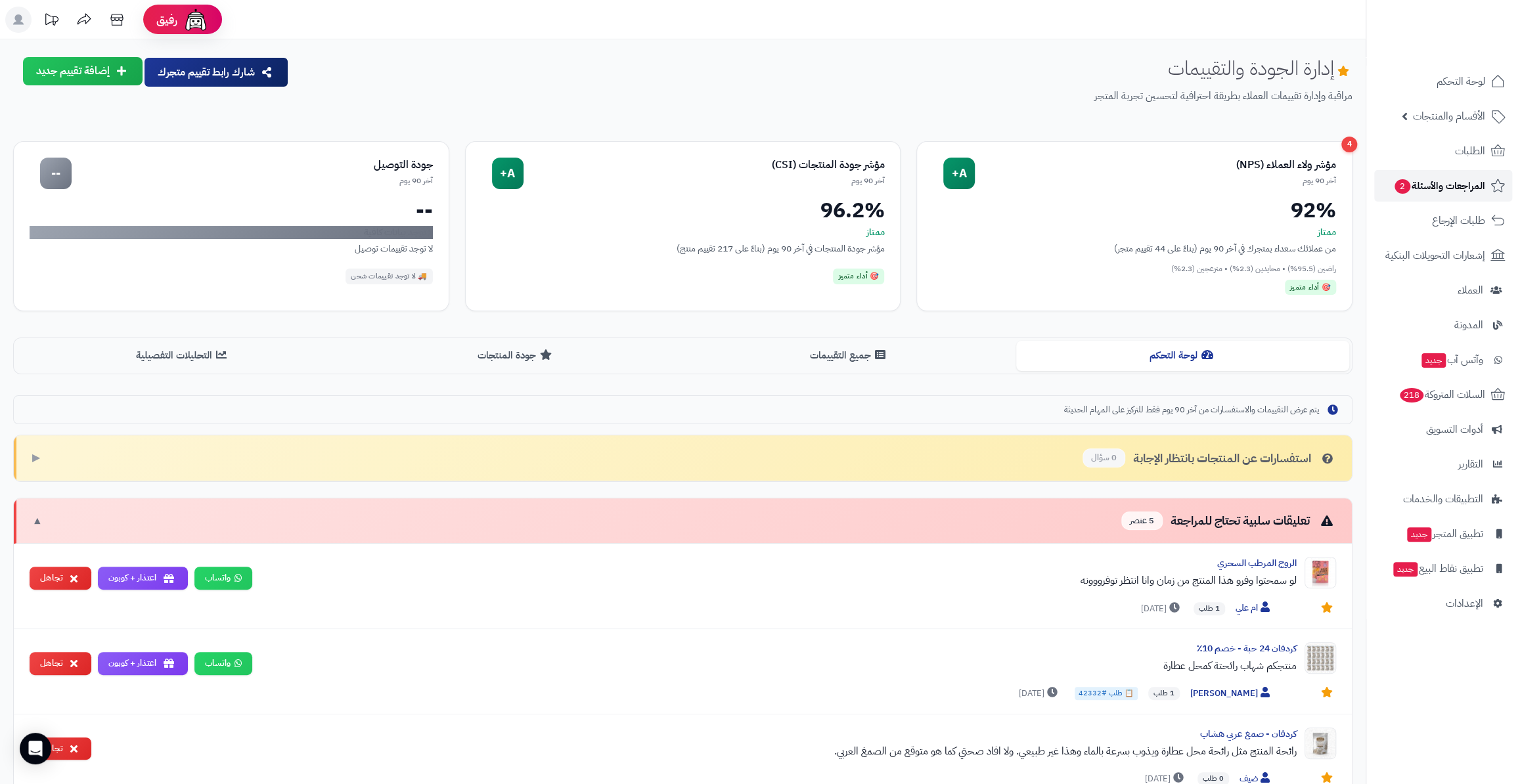
click at [1453, 170] on link "المراجعات والأسئلة 2" at bounding box center [1443, 186] width 138 height 32
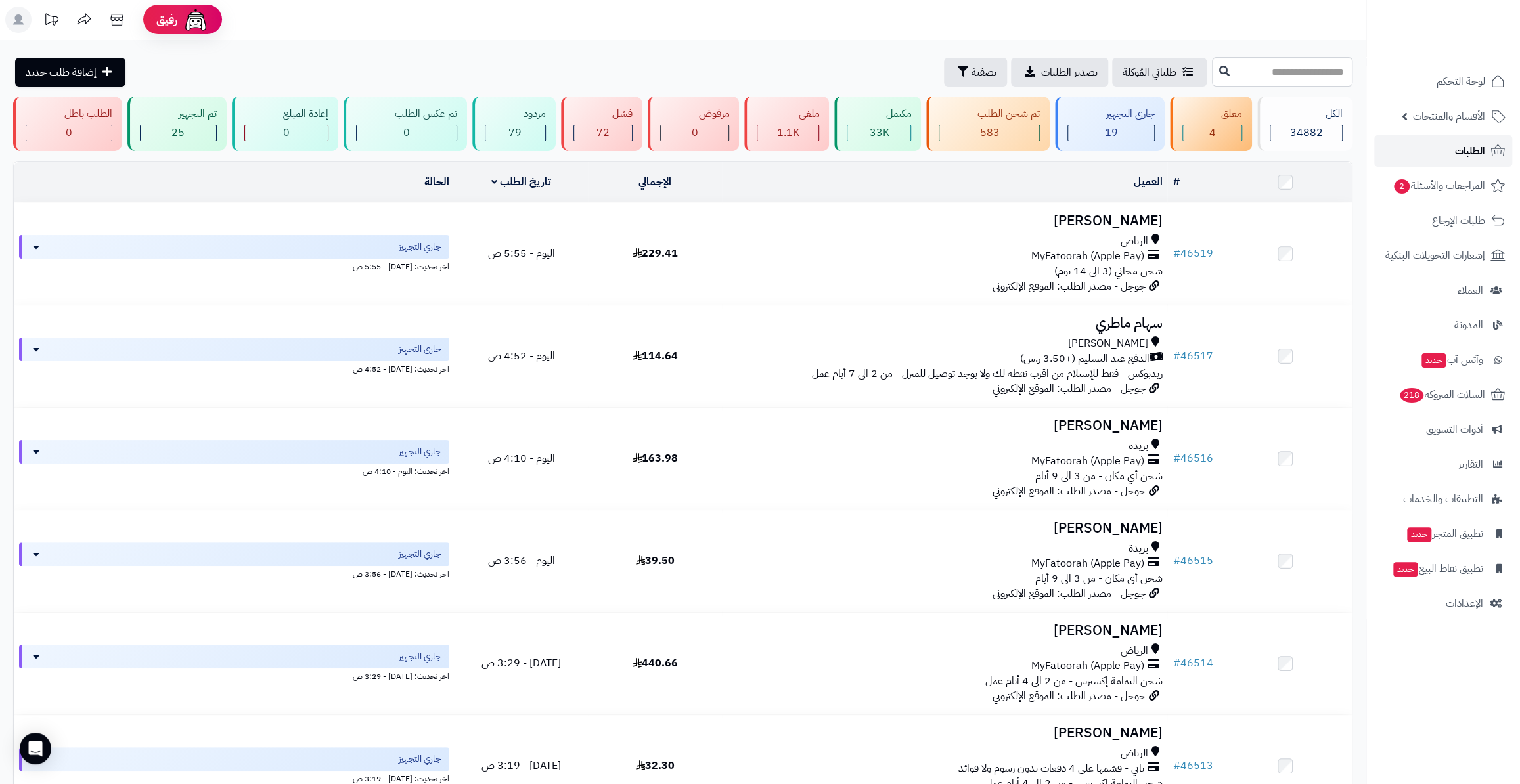
click at [1442, 157] on link "الطلبات" at bounding box center [1443, 151] width 138 height 32
